Goal: Navigation & Orientation: Find specific page/section

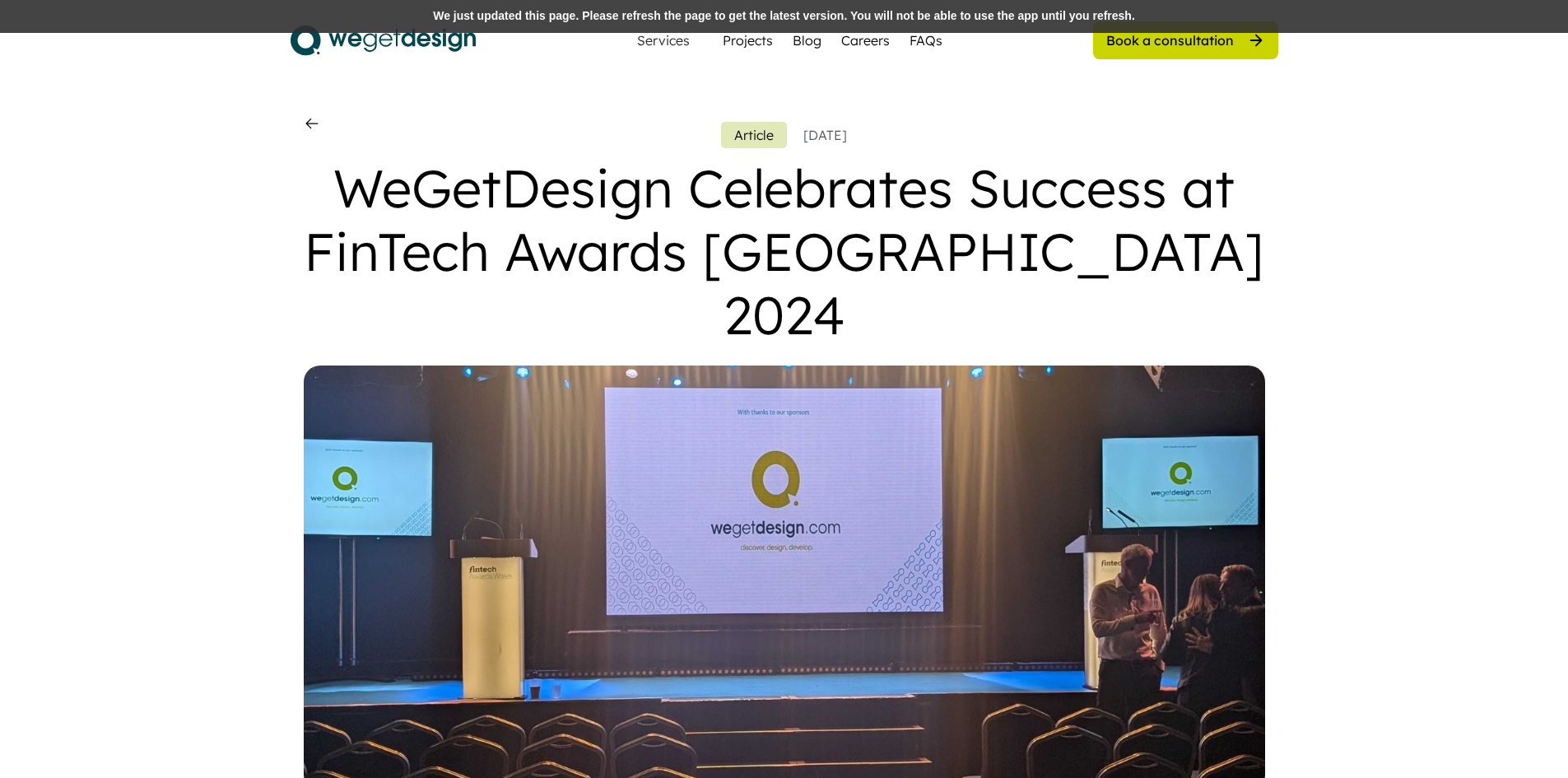
scroll to position [576, 0]
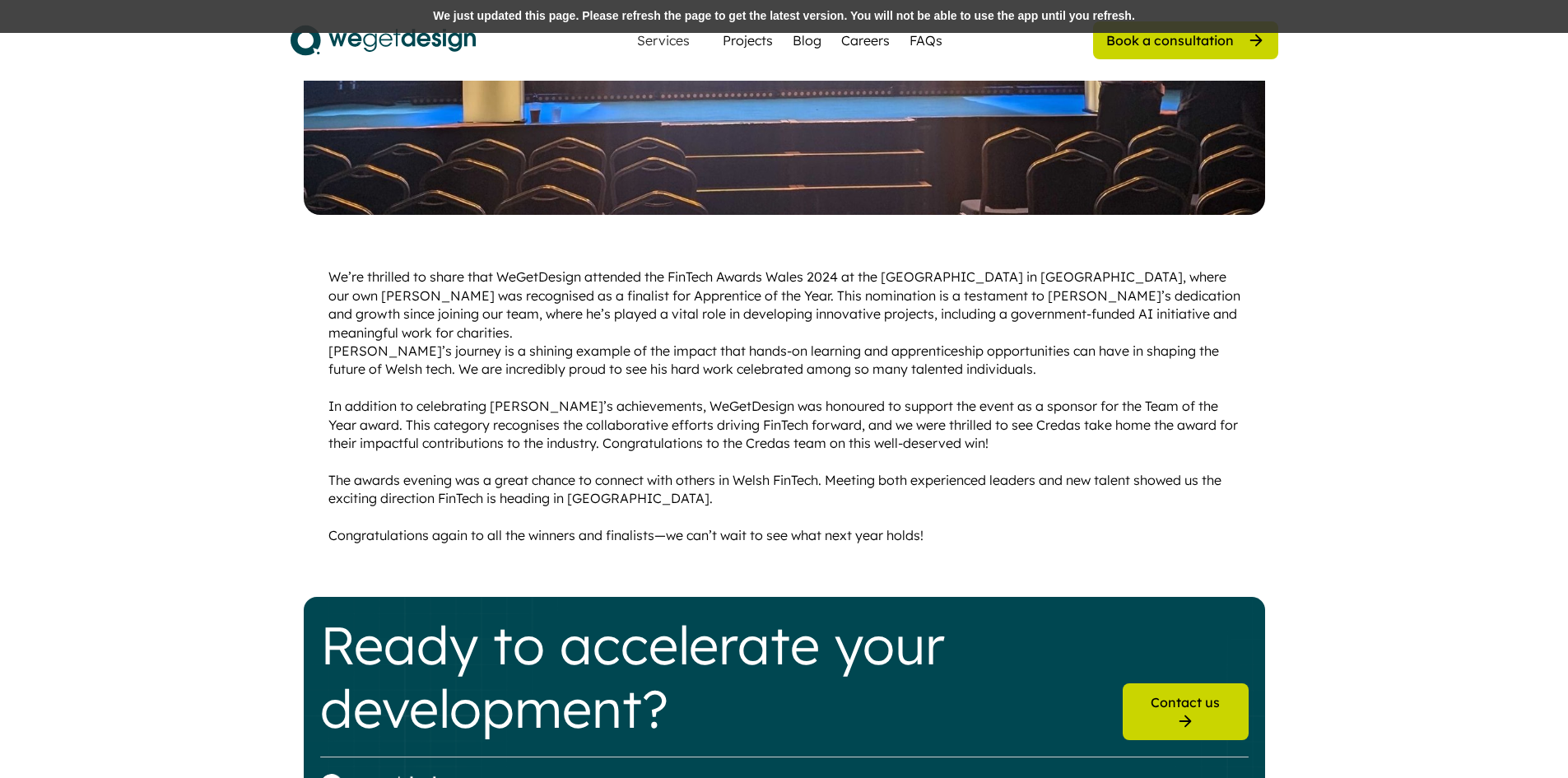
click at [97, 3] on div "We just updated this page. Please refresh the page to get the latest version. Y…" at bounding box center [784, 16] width 1568 height 33
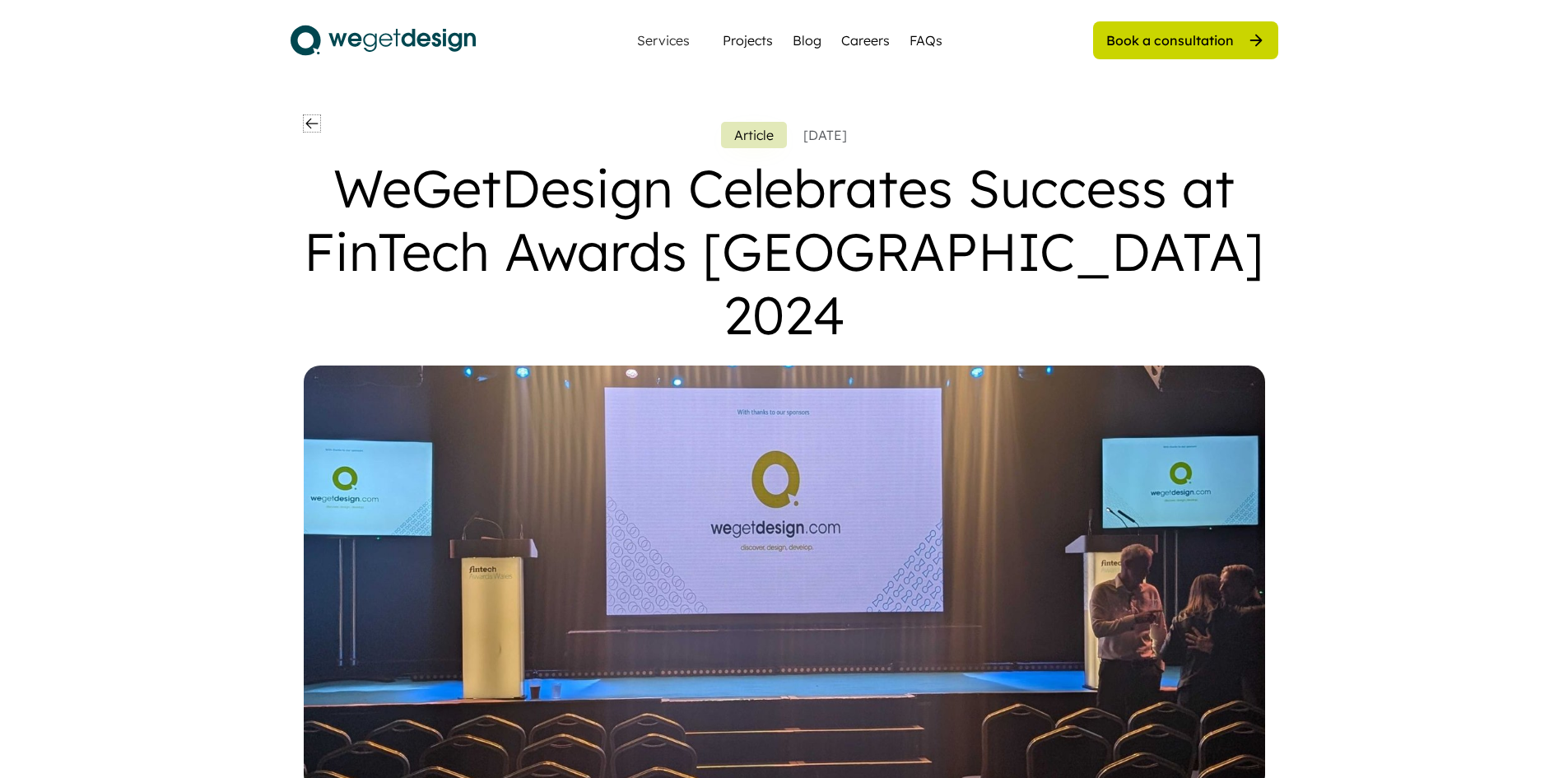
click at [314, 124] on use at bounding box center [312, 124] width 17 height 17
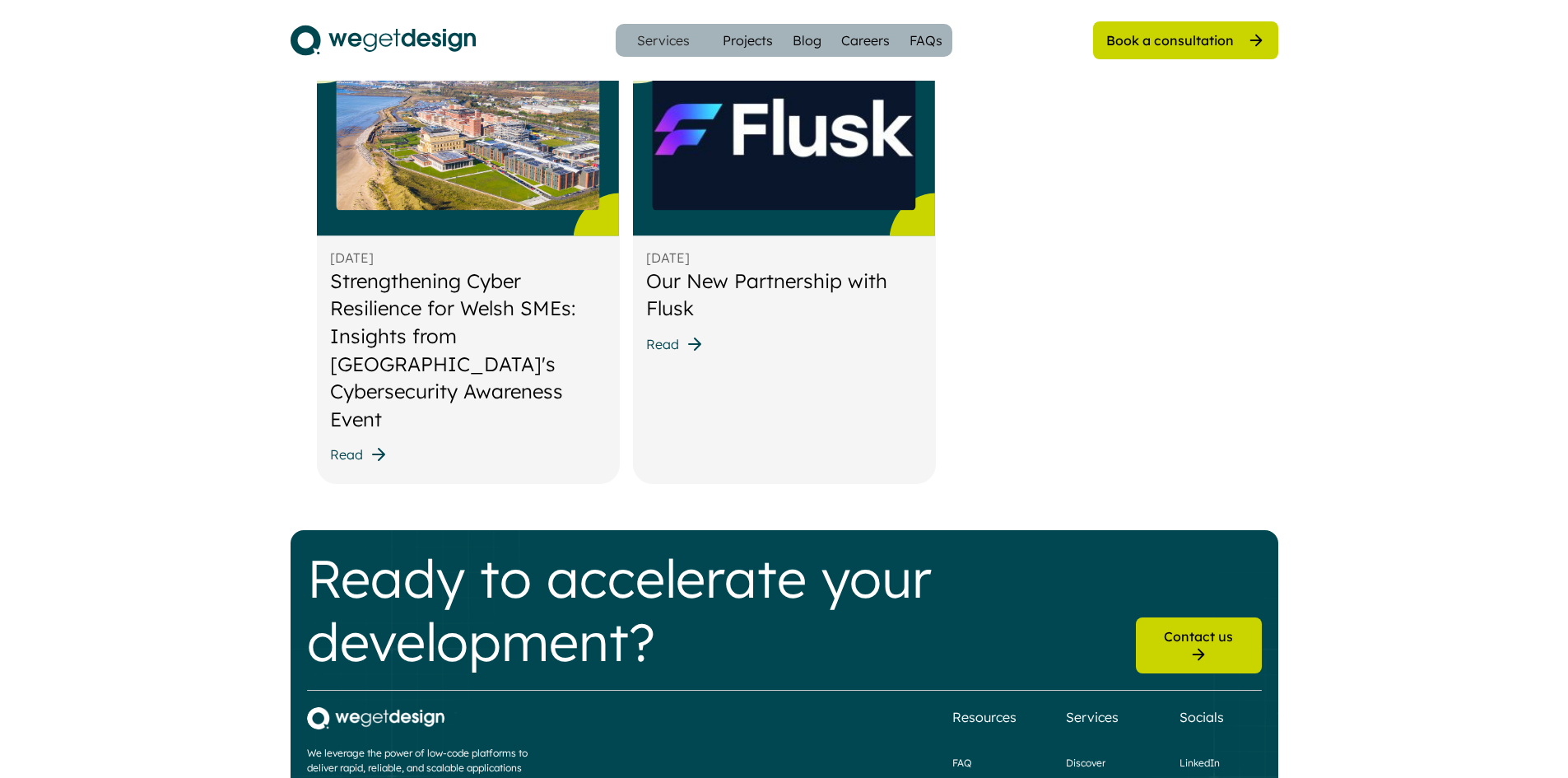
scroll to position [1399, 0]
